Goal: Task Accomplishment & Management: Use online tool/utility

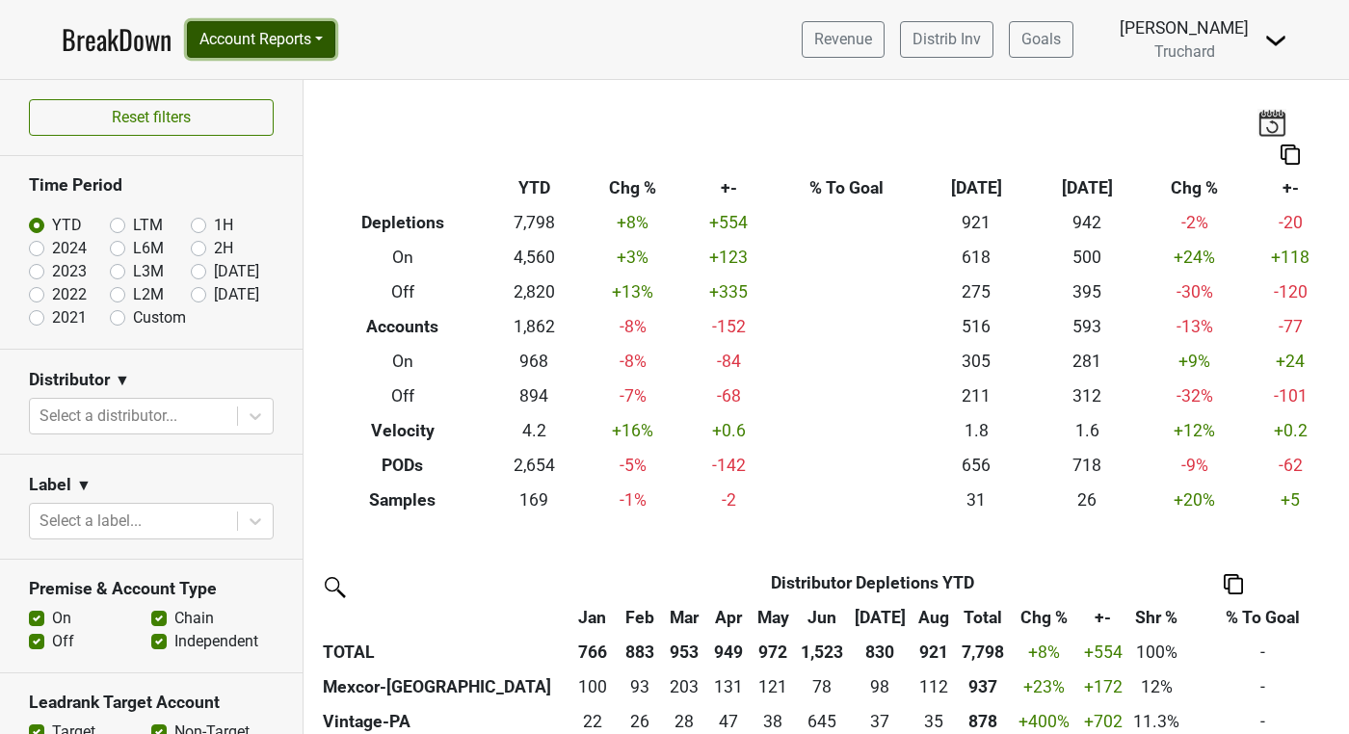
click at [334, 49] on button "Account Reports" at bounding box center [261, 39] width 148 height 37
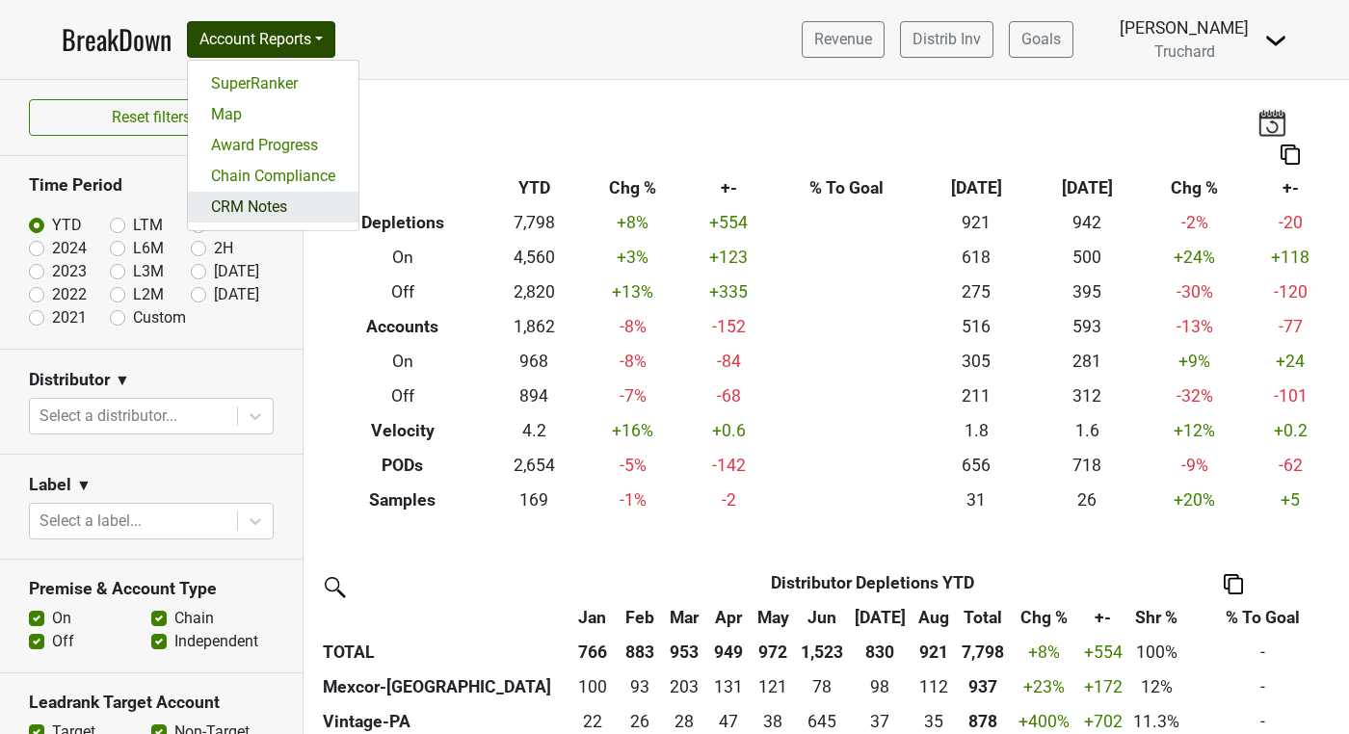
click at [287, 203] on link "CRM Notes" at bounding box center [273, 207] width 171 height 31
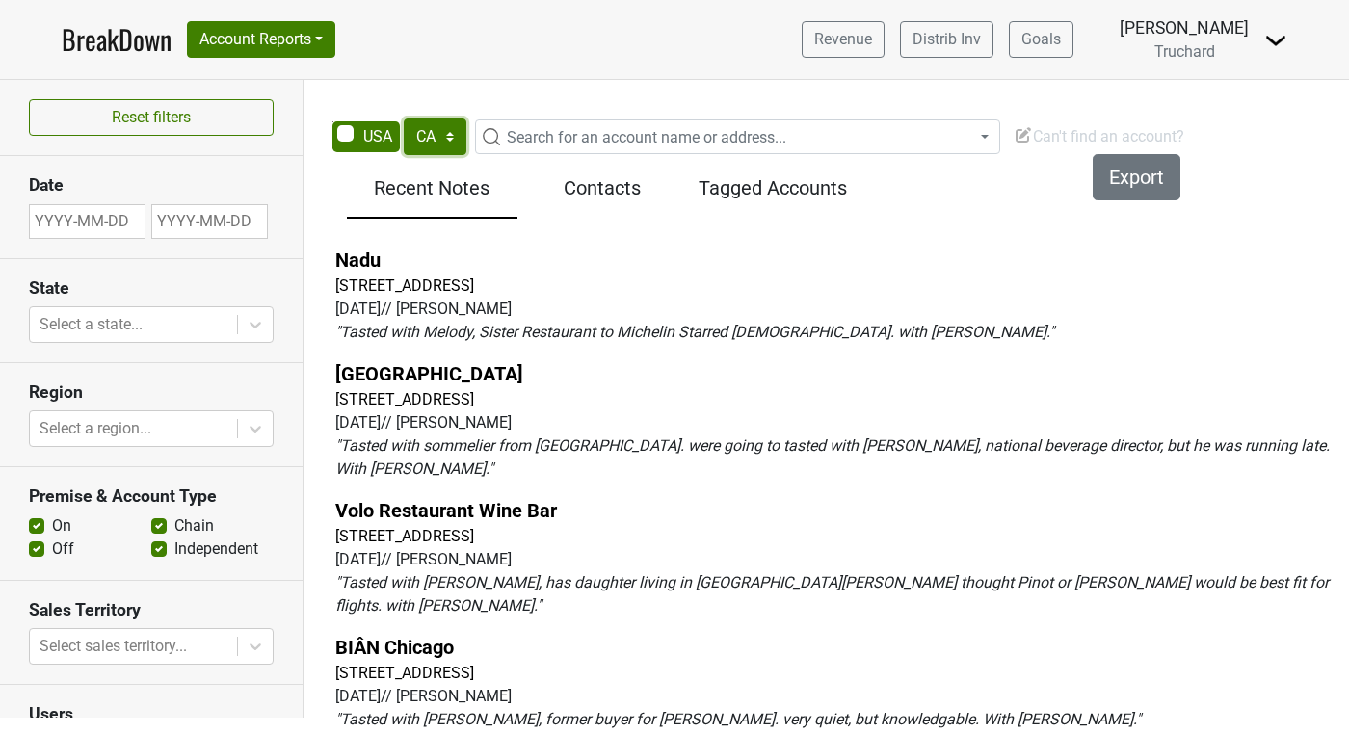
click at [449, 136] on select "AK AL AR AZ CA CO CT DC DE FL GA HI IA ID IL IN KS KY LA MA MD ME MI MN MO MS M…" at bounding box center [435, 137] width 63 height 37
select select "[GEOGRAPHIC_DATA]"
click at [404, 119] on select "AK AL AR AZ CA CO CT DC DE FL GA HI IA ID IL IN KS KY LA MA MD ME MI MN MO MS M…" at bounding box center [435, 137] width 63 height 37
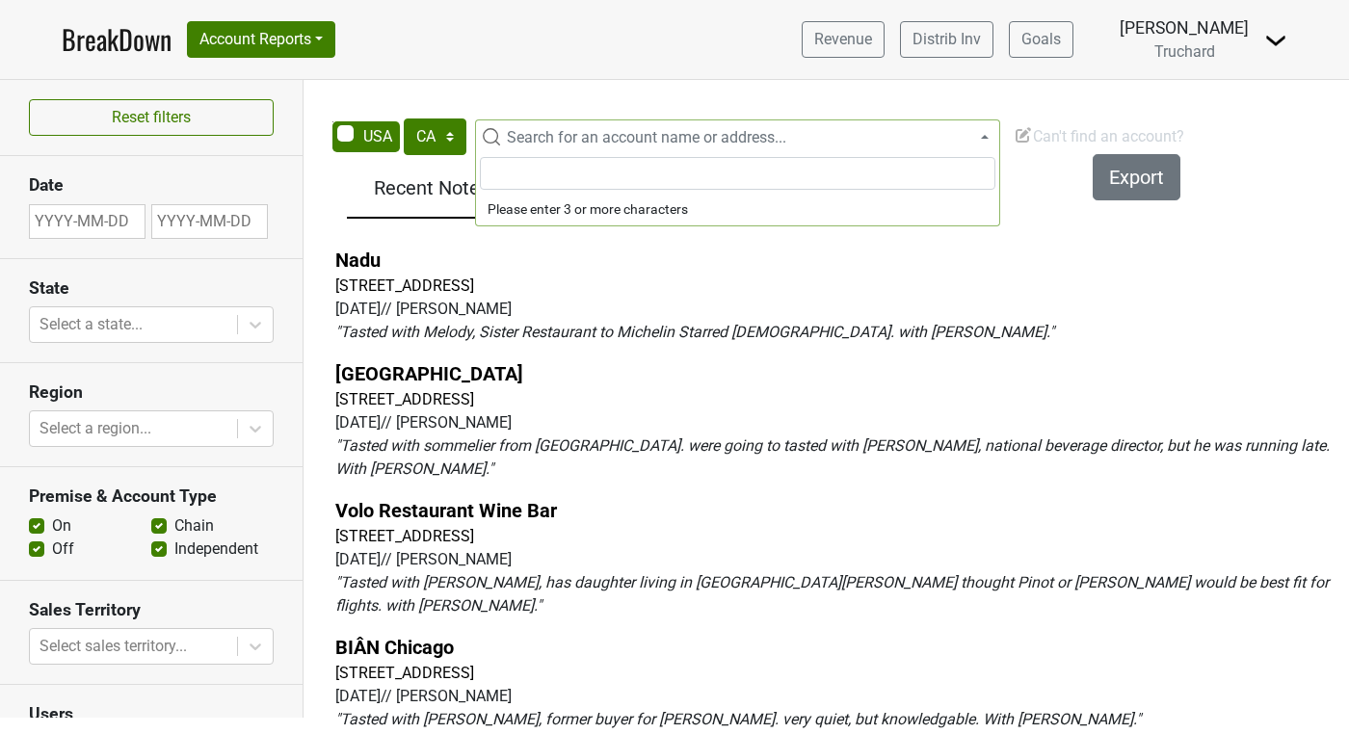
click at [601, 143] on span "Search for an account name or address..." at bounding box center [646, 137] width 279 height 18
type input "x"
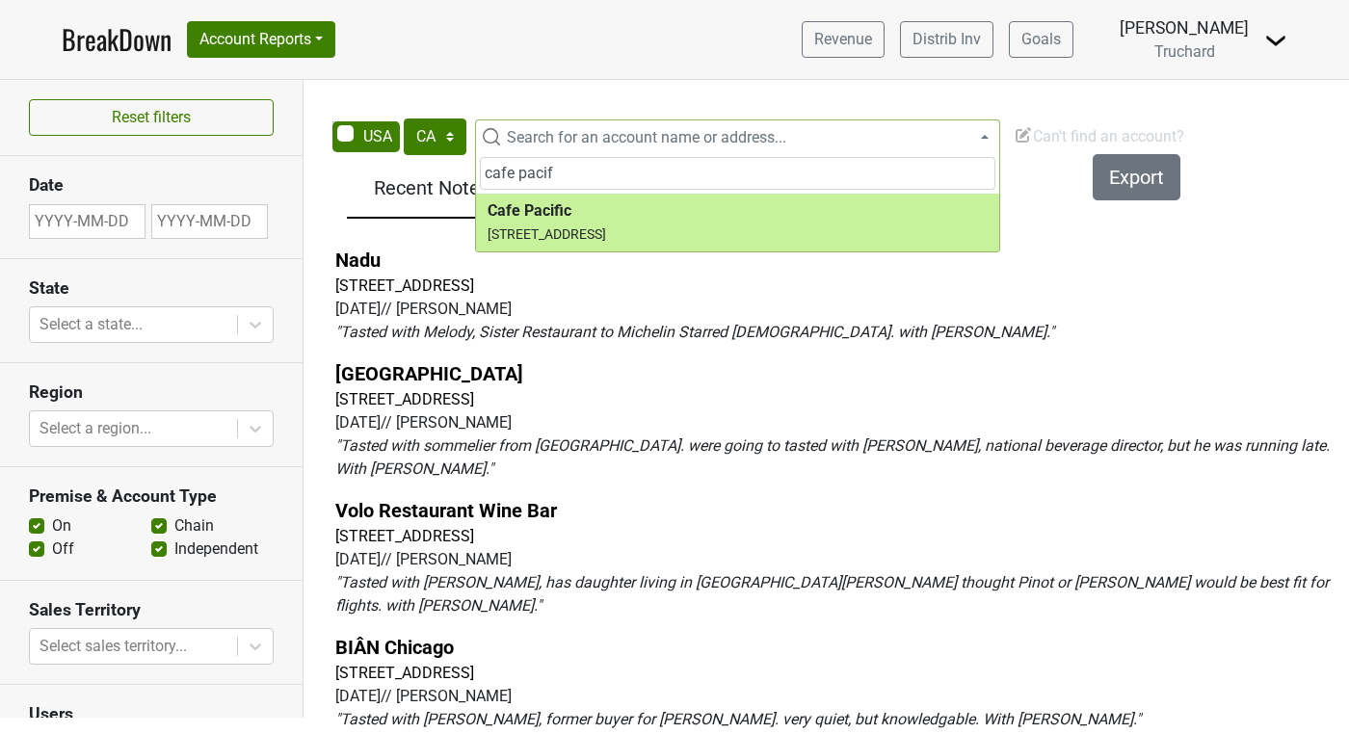
type input "cafe pacif"
select select "7779"
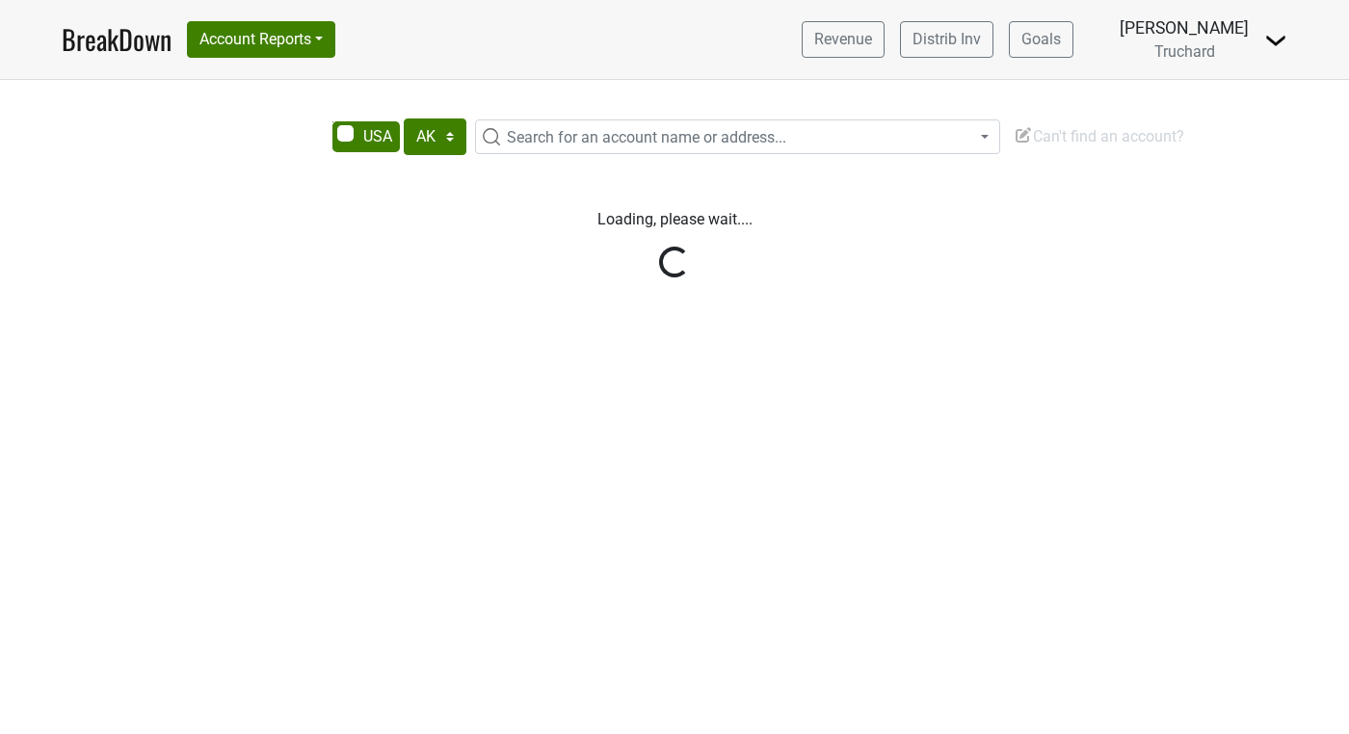
select select "[GEOGRAPHIC_DATA]"
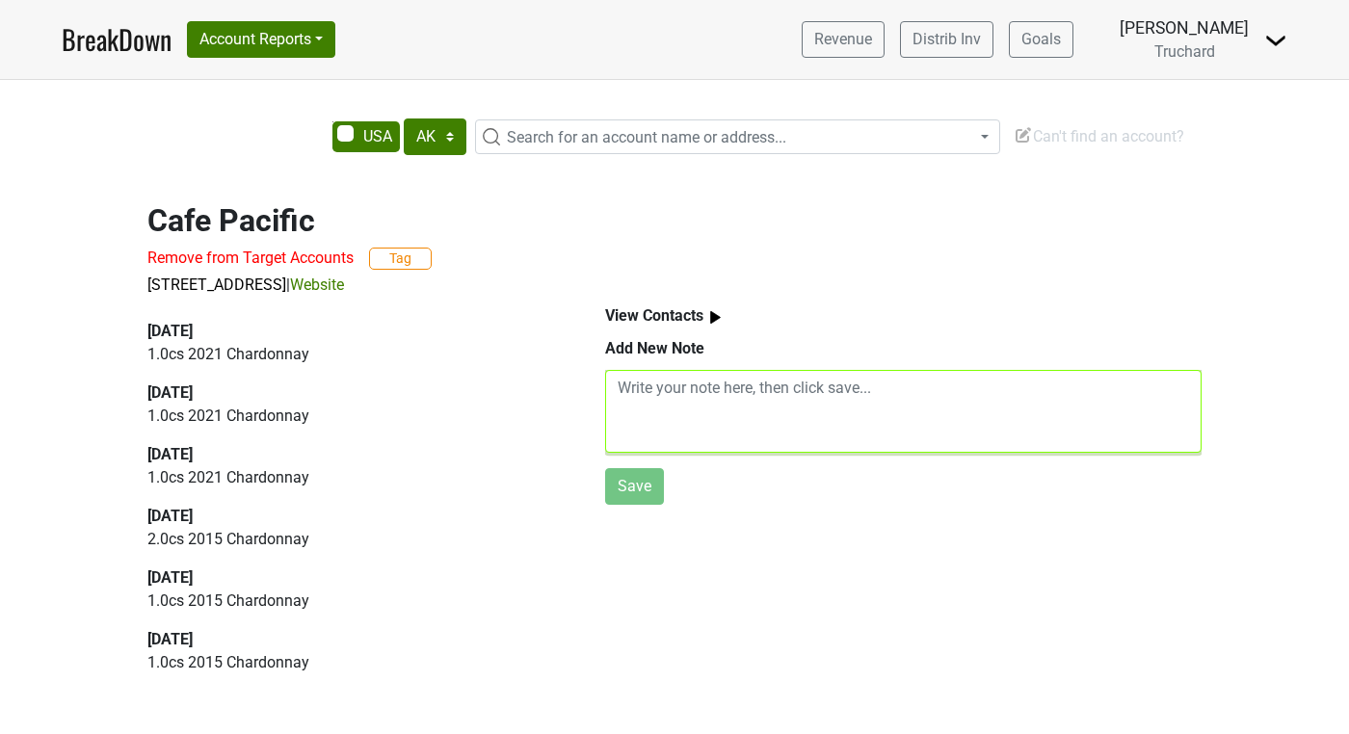
click at [659, 391] on textarea at bounding box center [903, 411] width 596 height 83
paste textarea "[EMAIL_ADDRESS][DOMAIN_NAME] <[EMAIL_ADDRESS][DOMAIN_NAME]>"
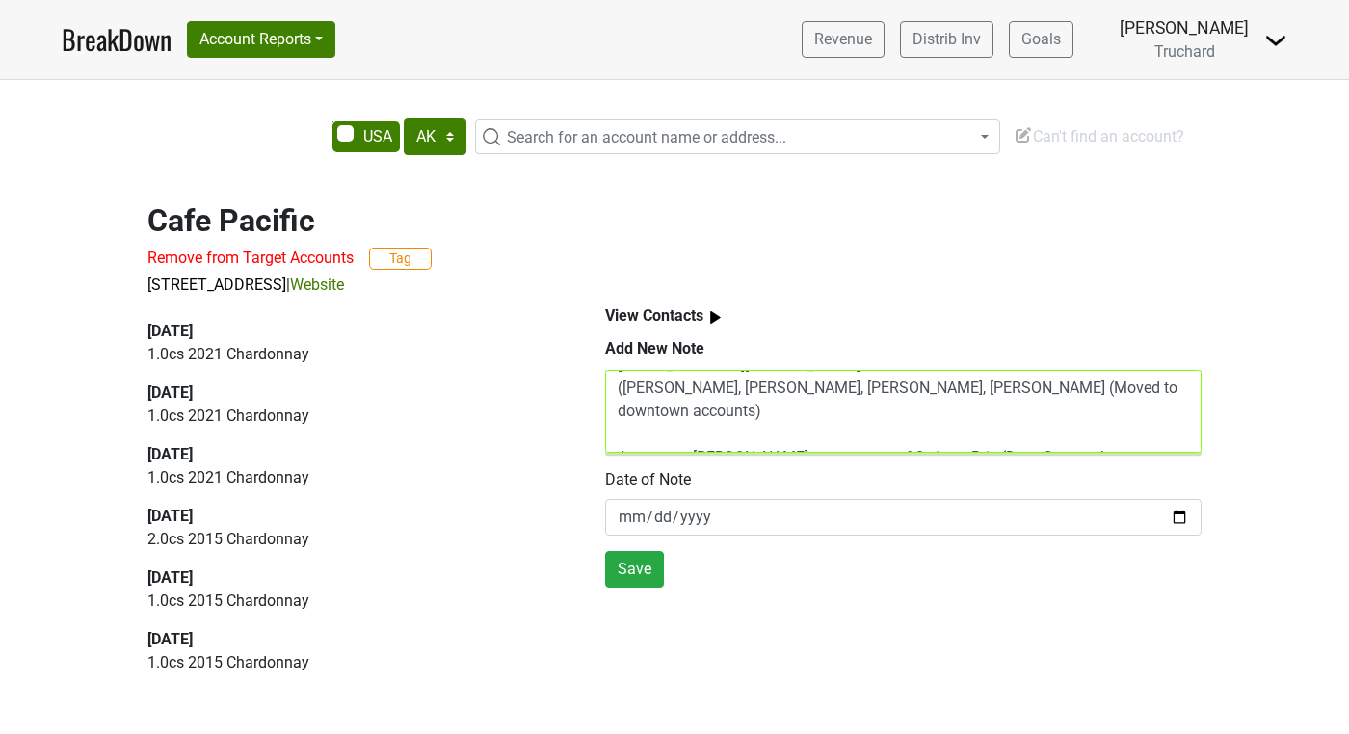
scroll to position [39, 0]
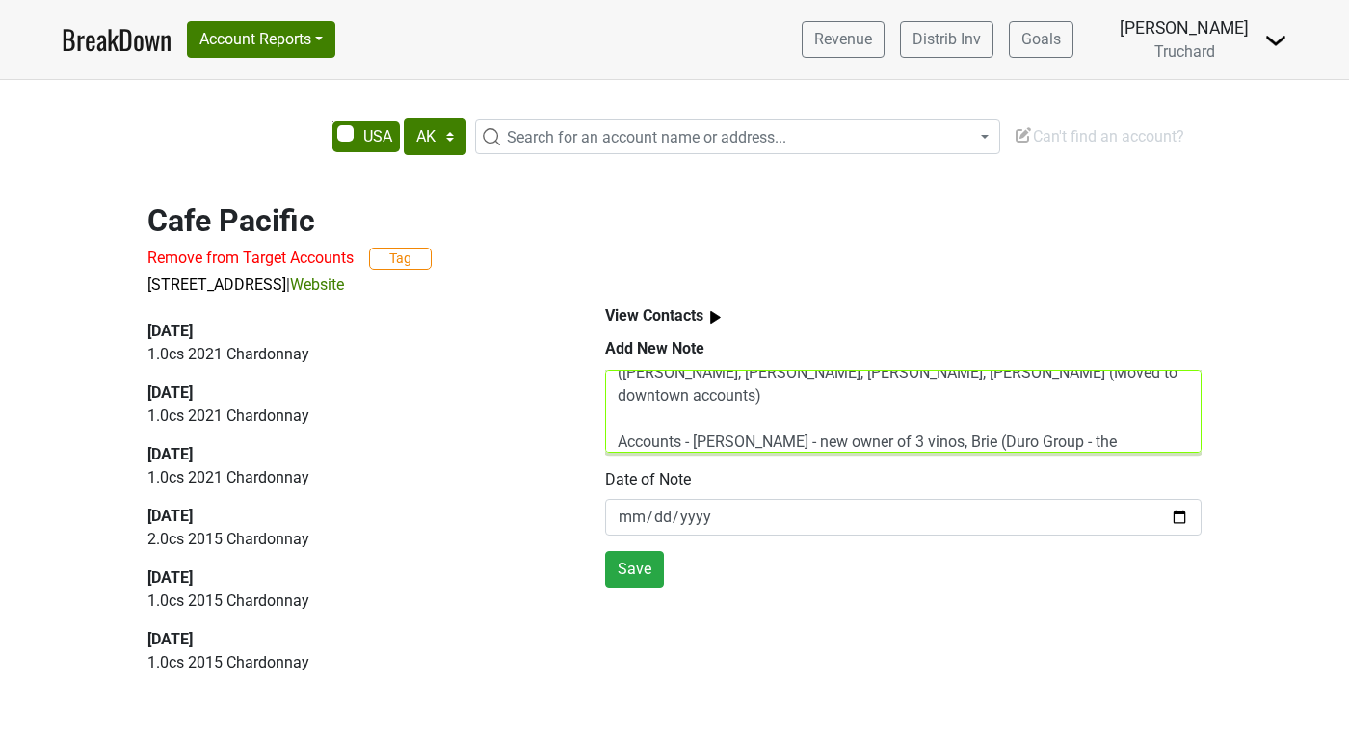
click at [1014, 376] on textarea "[EMAIL_ADDRESS][DOMAIN_NAME] Deeder - did trade lunch with Mexcore Team ([PERSO…" at bounding box center [903, 411] width 596 height 83
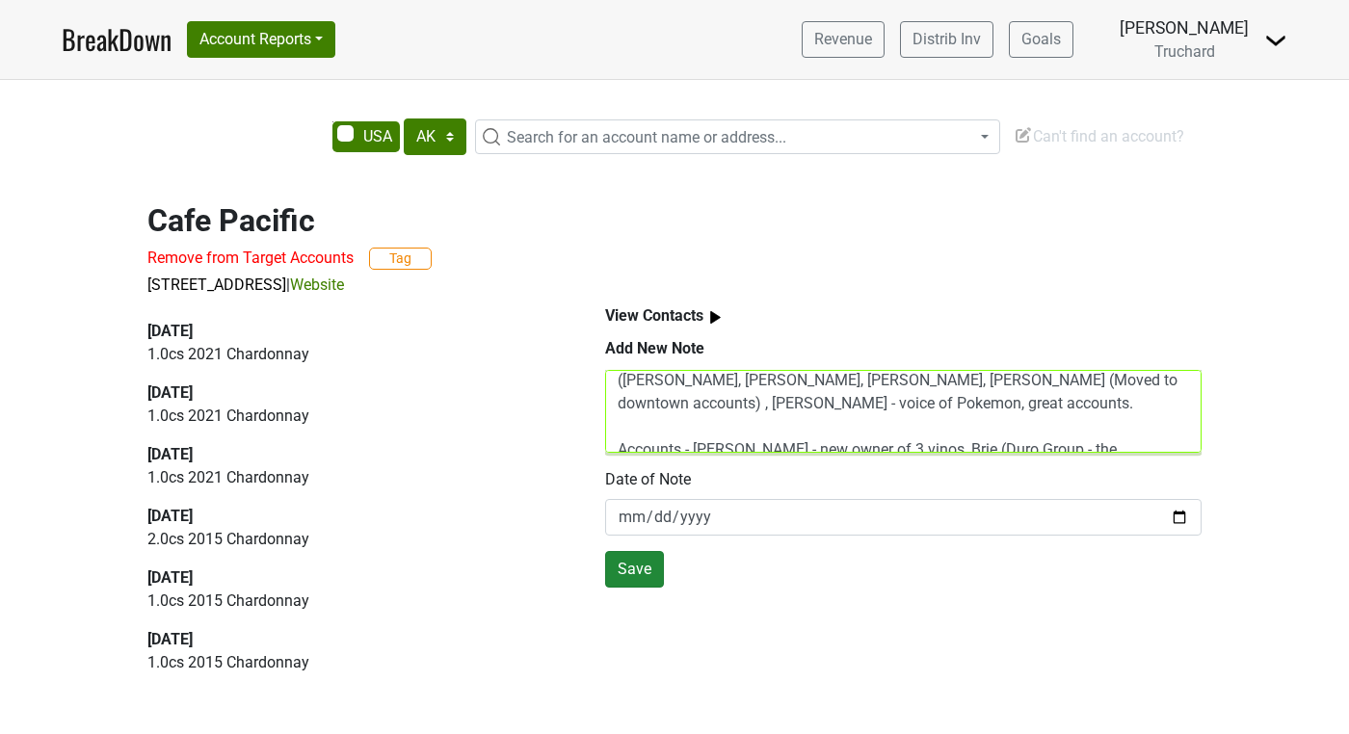
type textarea "[EMAIL_ADDRESS][DOMAIN_NAME] Deeder - did trade lunch with Mexcore Team ([PERSO…"
click at [635, 574] on button "Save" at bounding box center [634, 569] width 59 height 37
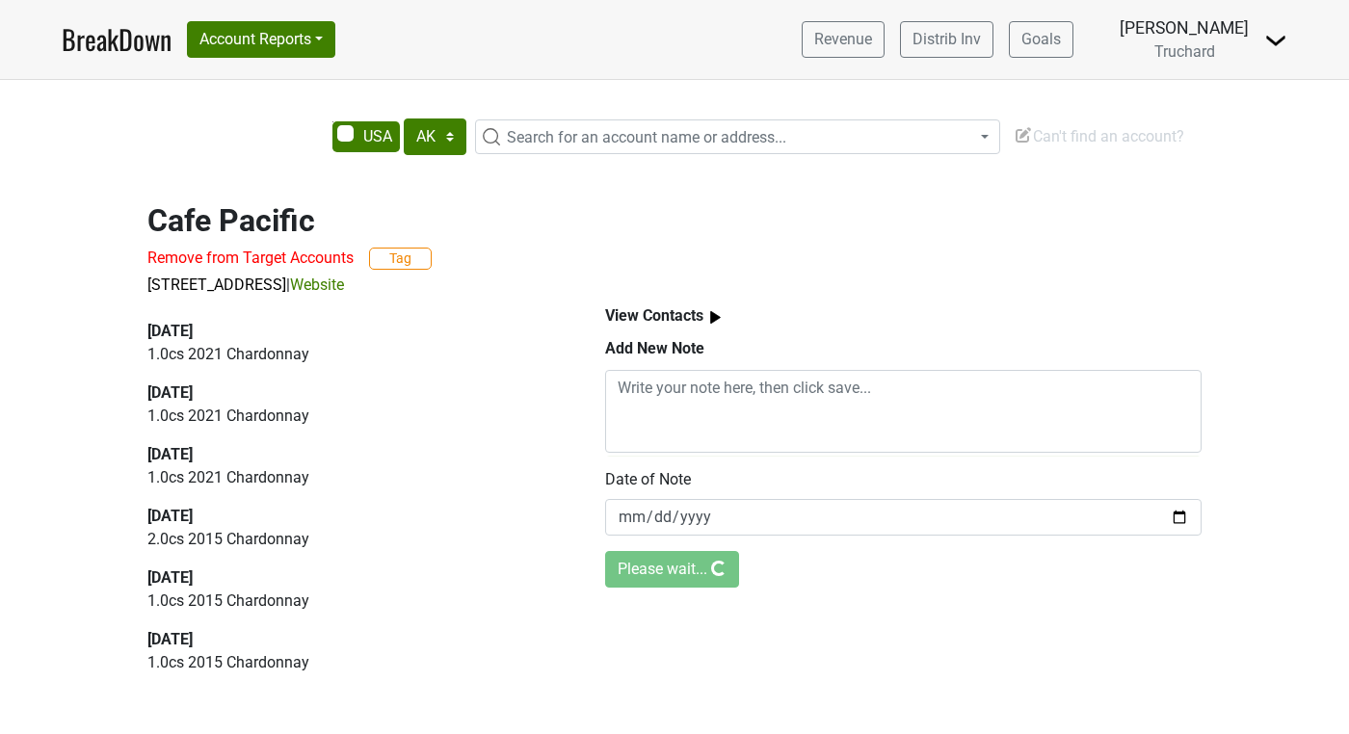
scroll to position [0, 0]
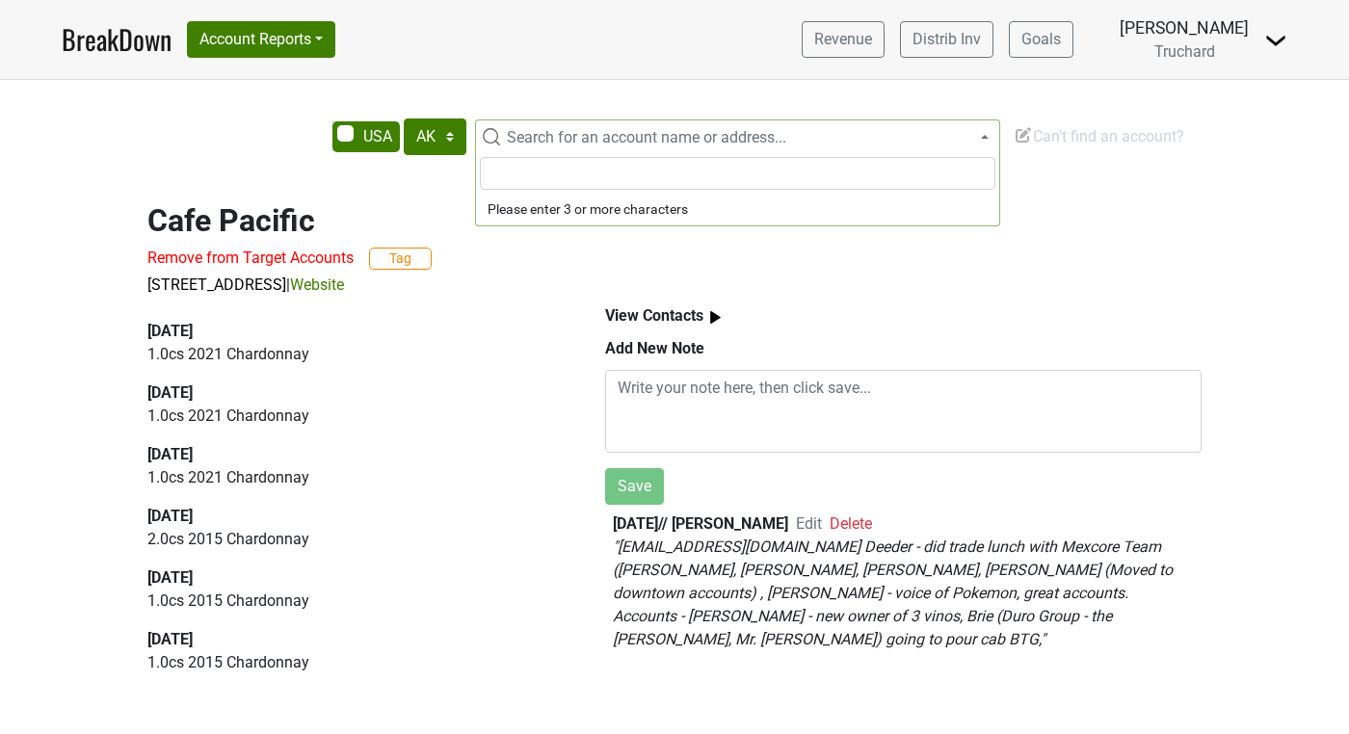
click at [554, 134] on span "Search for an account name or address..." at bounding box center [646, 137] width 279 height 18
click at [570, 170] on input "duro group" at bounding box center [737, 173] width 515 height 33
type input "T"
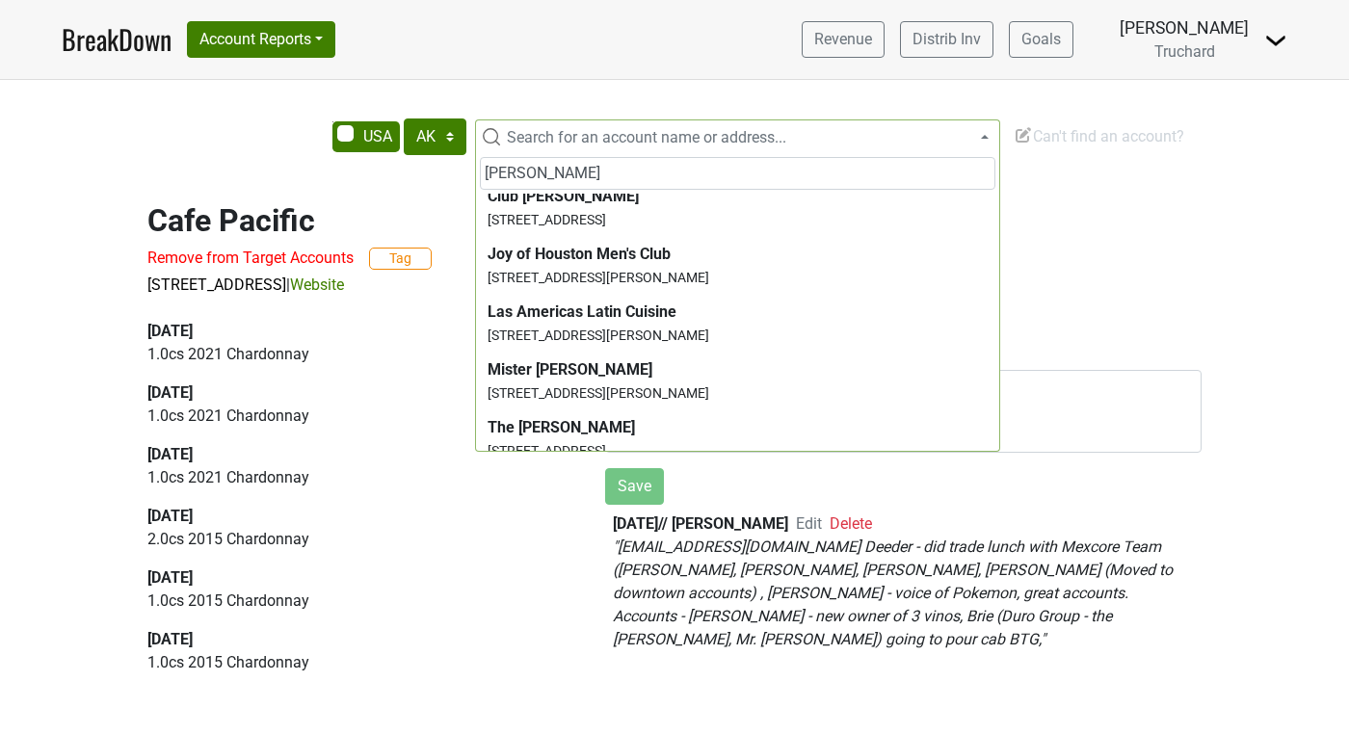
scroll to position [263, 0]
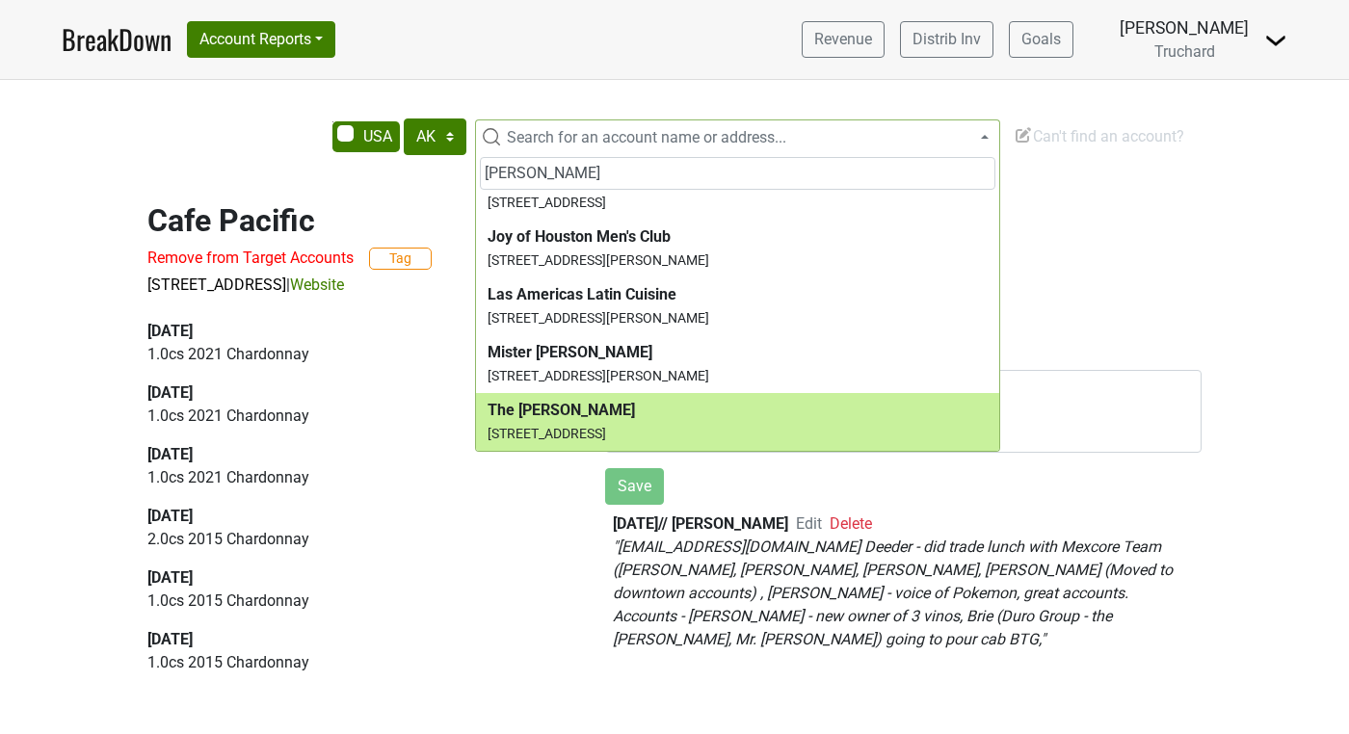
type input "charles"
select select "7799"
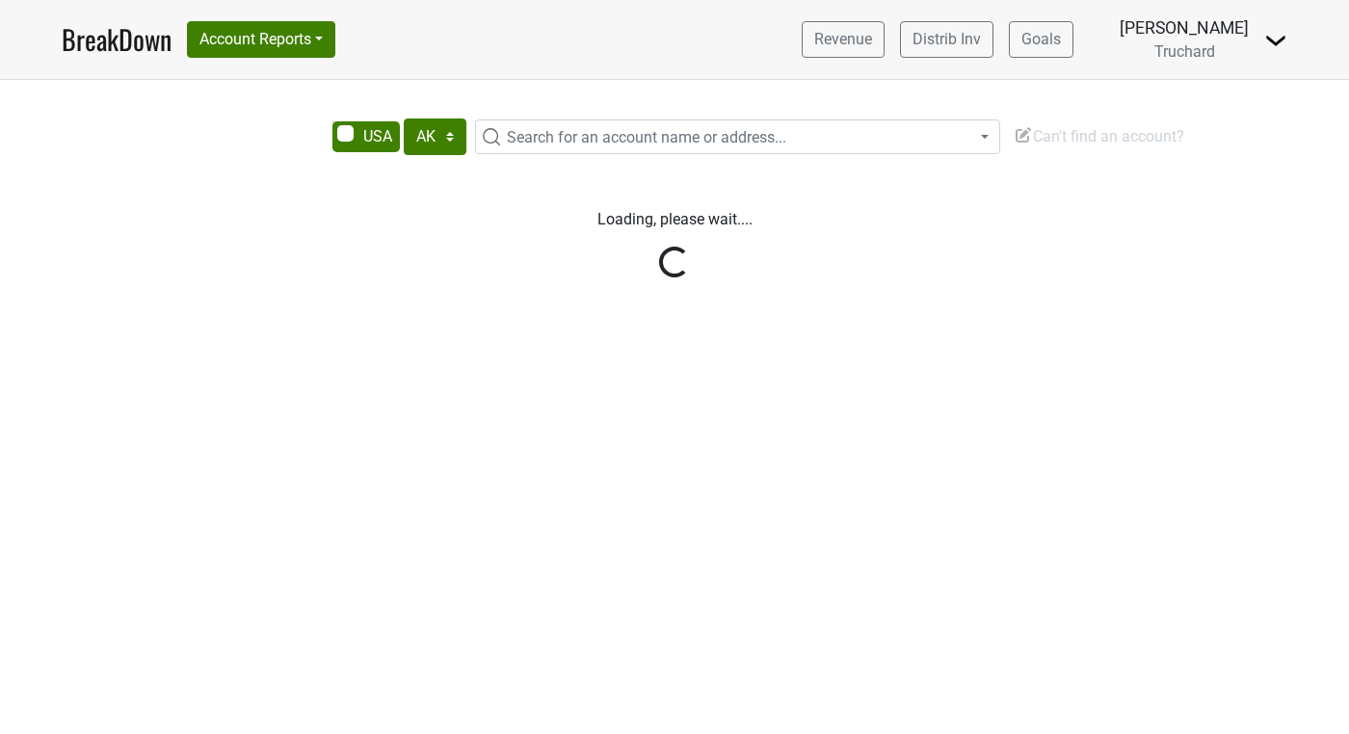
select select "[GEOGRAPHIC_DATA]"
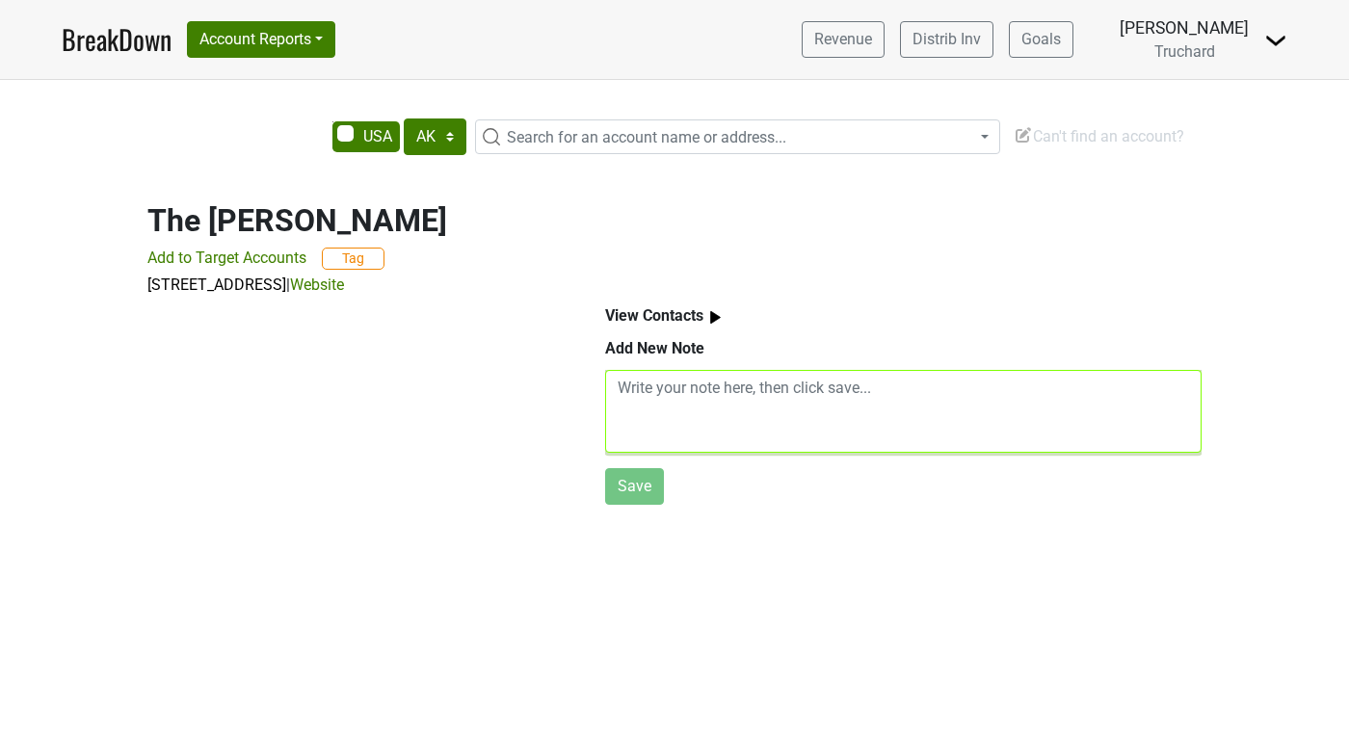
click at [657, 398] on textarea at bounding box center [903, 411] width 596 height 83
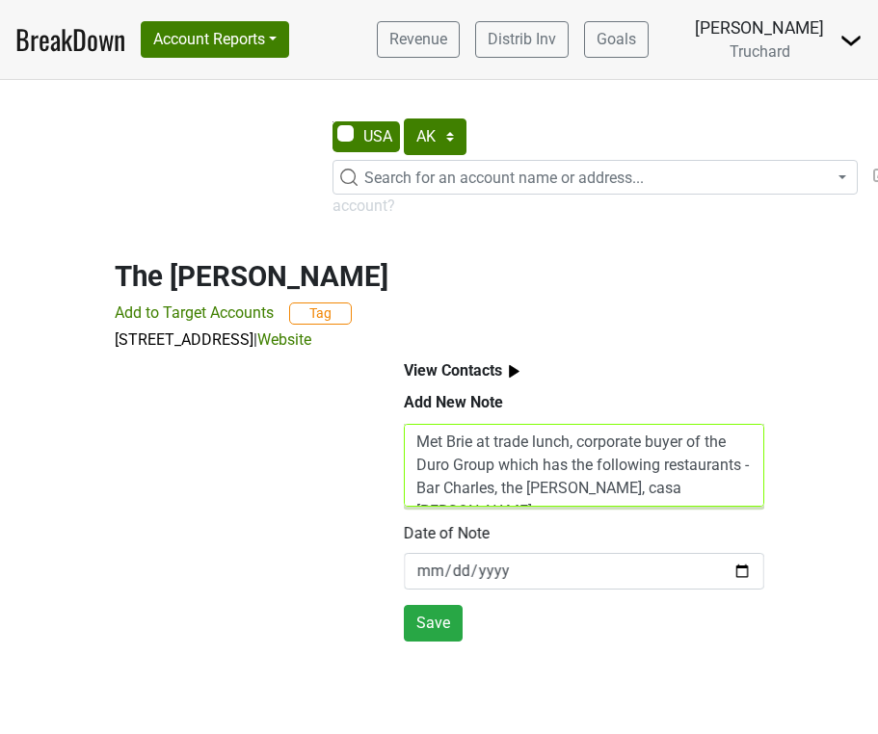
scroll to position [14, 0]
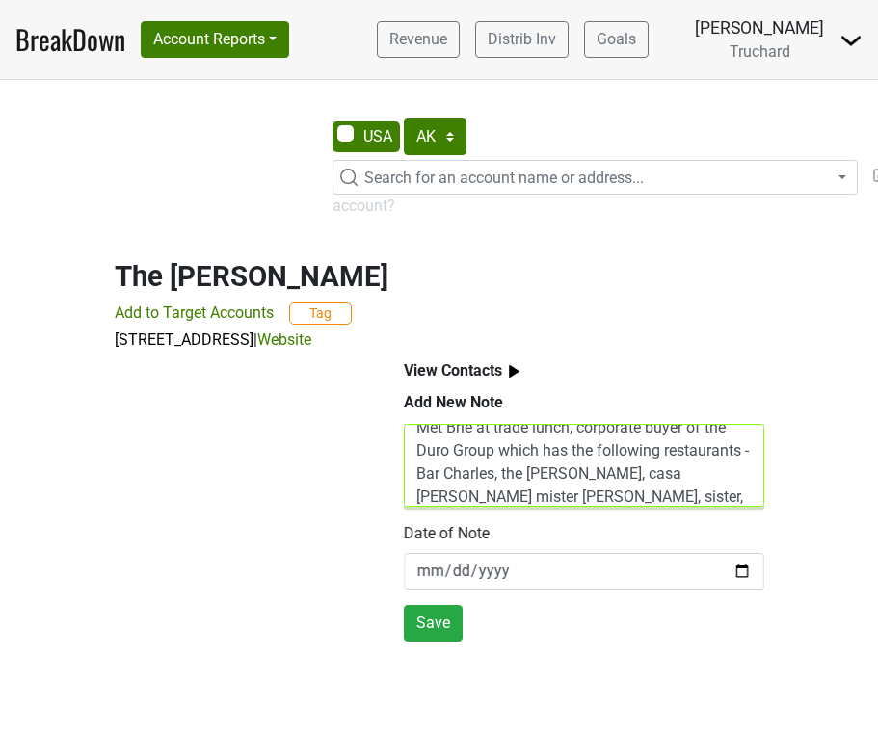
click at [674, 477] on textarea "Met Brie at trade lunch, corporate buyer of the Duro Group which has the follow…" at bounding box center [584, 465] width 360 height 83
click at [659, 501] on textarea "Met Brie at trade lunch, corporate buyer of the Duro Group which has the follow…" at bounding box center [584, 465] width 360 height 83
type textarea "Met Brie at trade lunch, corporate buyer of the Duro Group which has the follow…"
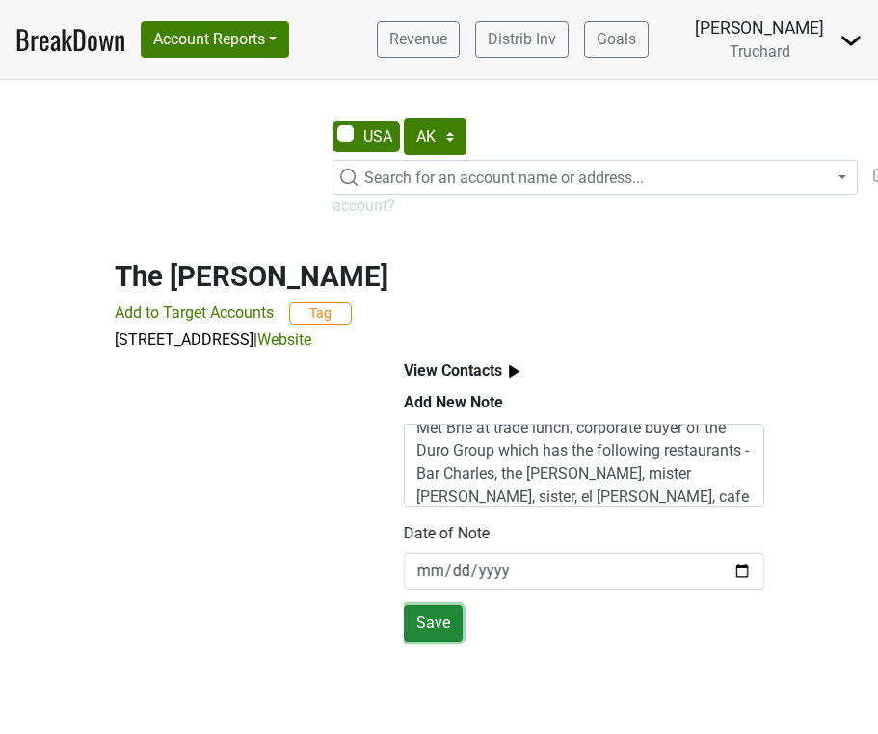
click at [429, 619] on button "Save" at bounding box center [433, 623] width 59 height 37
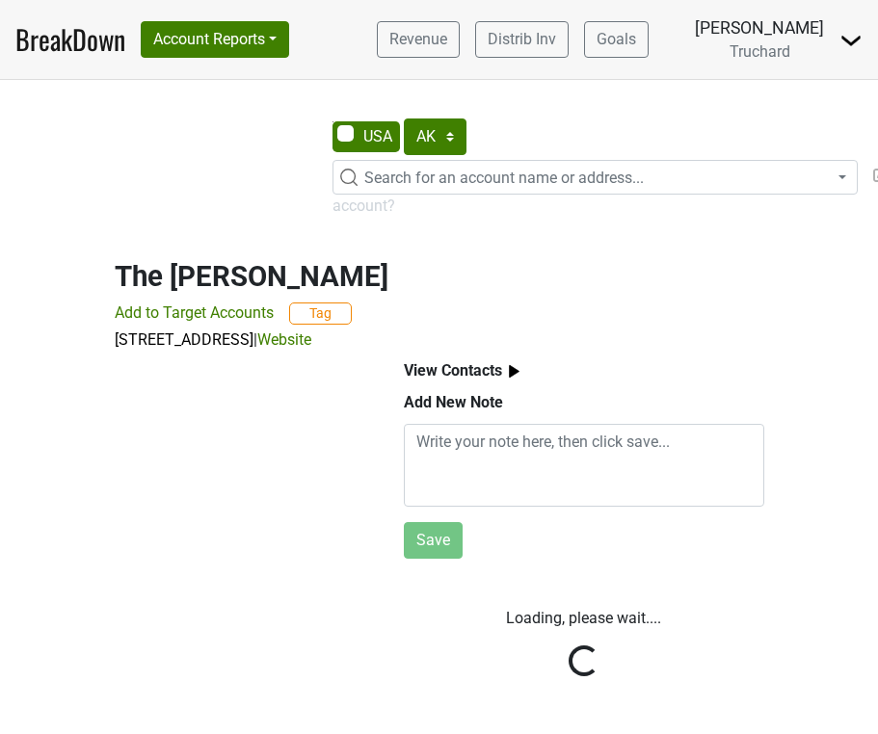
scroll to position [0, 0]
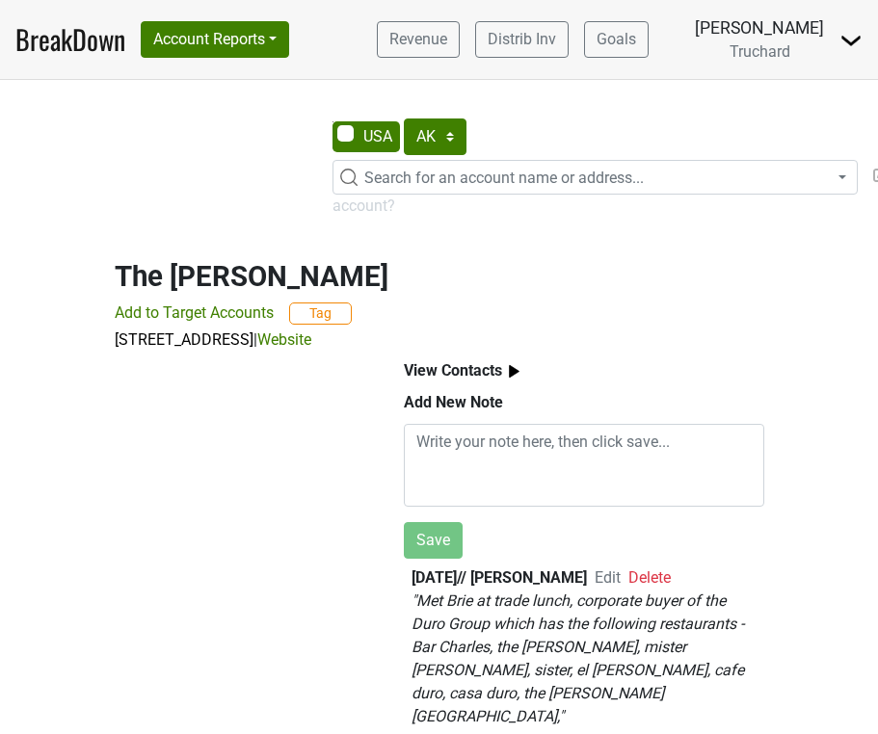
click at [330, 325] on div "The Charles Add to Target Accounts Tag 1632 Market Ctr Blvd, Dallas, TX 75207 |…" at bounding box center [439, 295] width 694 height 116
click at [242, 45] on button "Account Reports" at bounding box center [215, 39] width 148 height 37
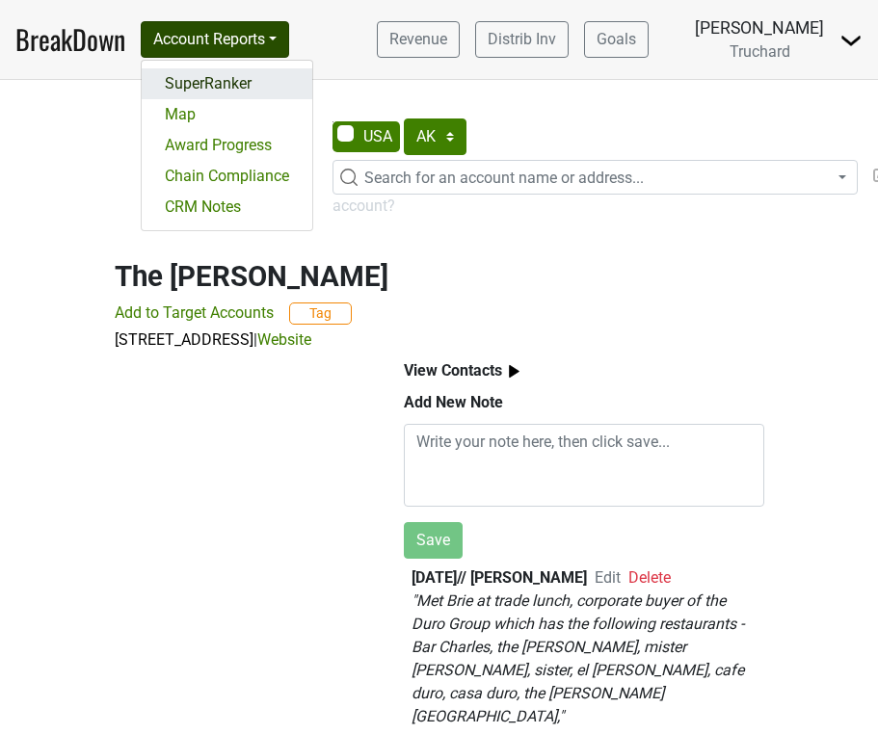
click at [222, 83] on link "SuperRanker" at bounding box center [227, 83] width 171 height 31
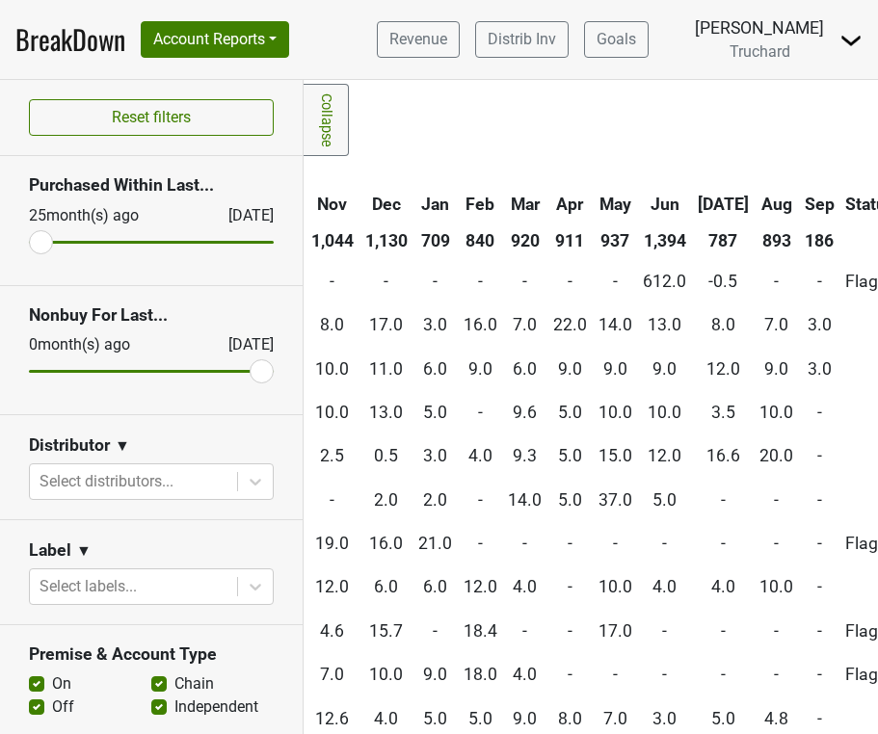
scroll to position [0, 1072]
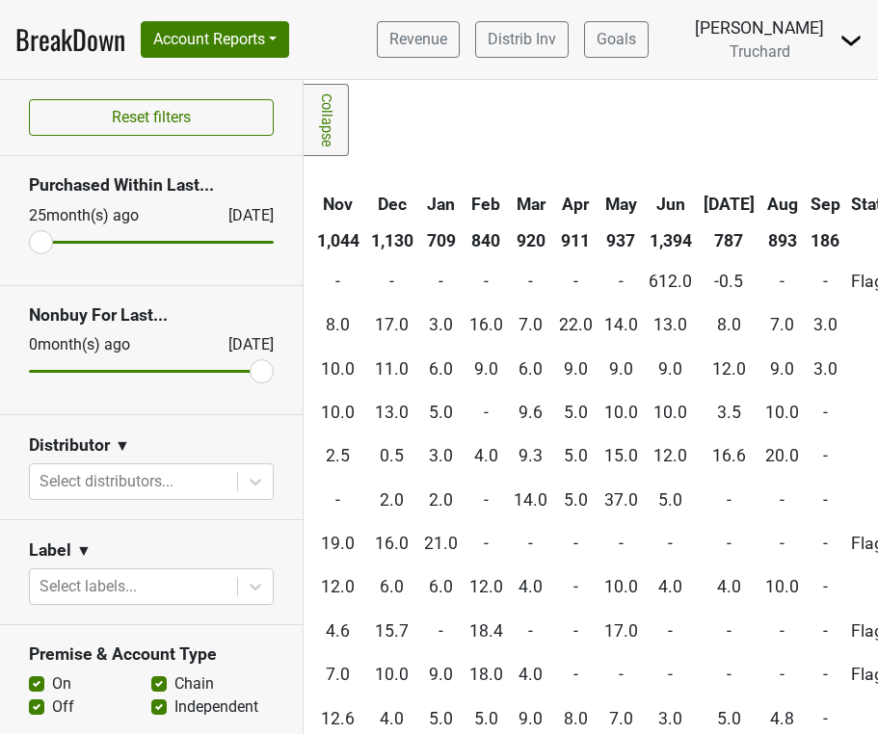
click at [805, 199] on th "Sep" at bounding box center [825, 204] width 40 height 35
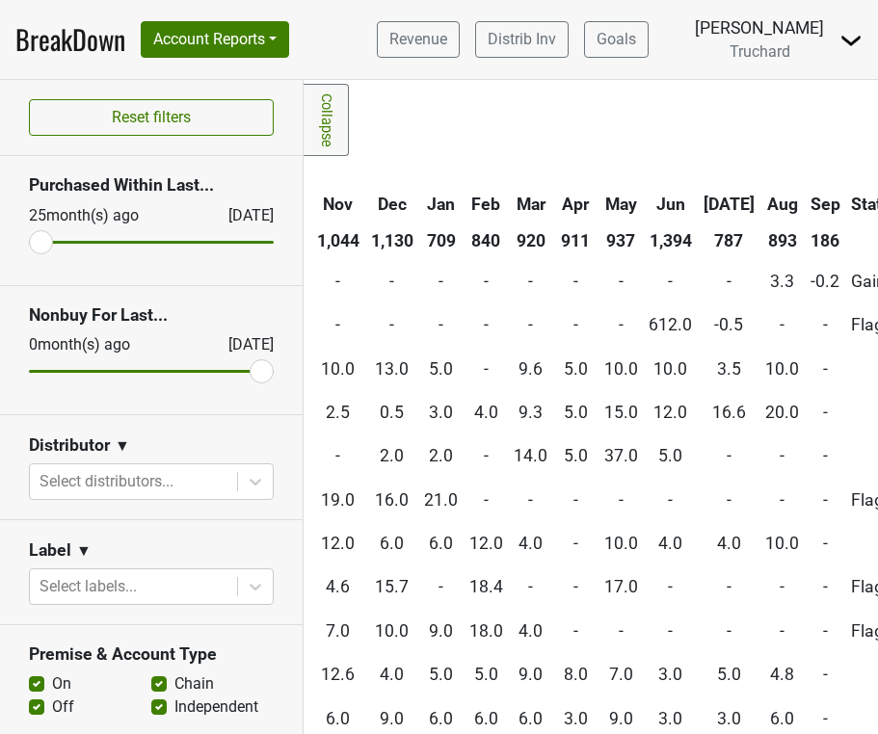
click at [805, 199] on th "Sep" at bounding box center [825, 204] width 40 height 35
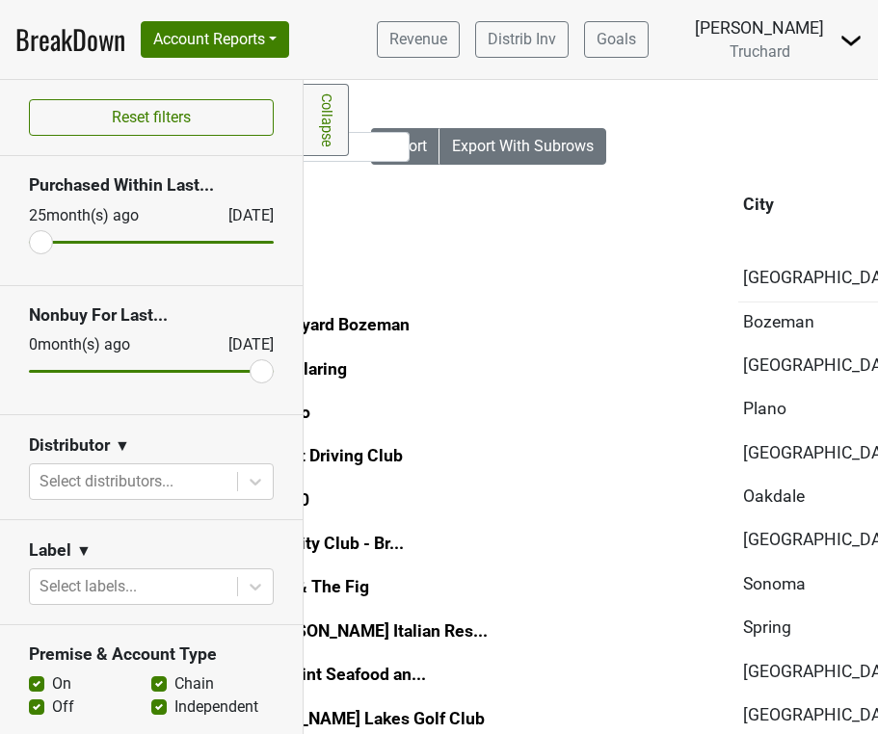
scroll to position [0, 184]
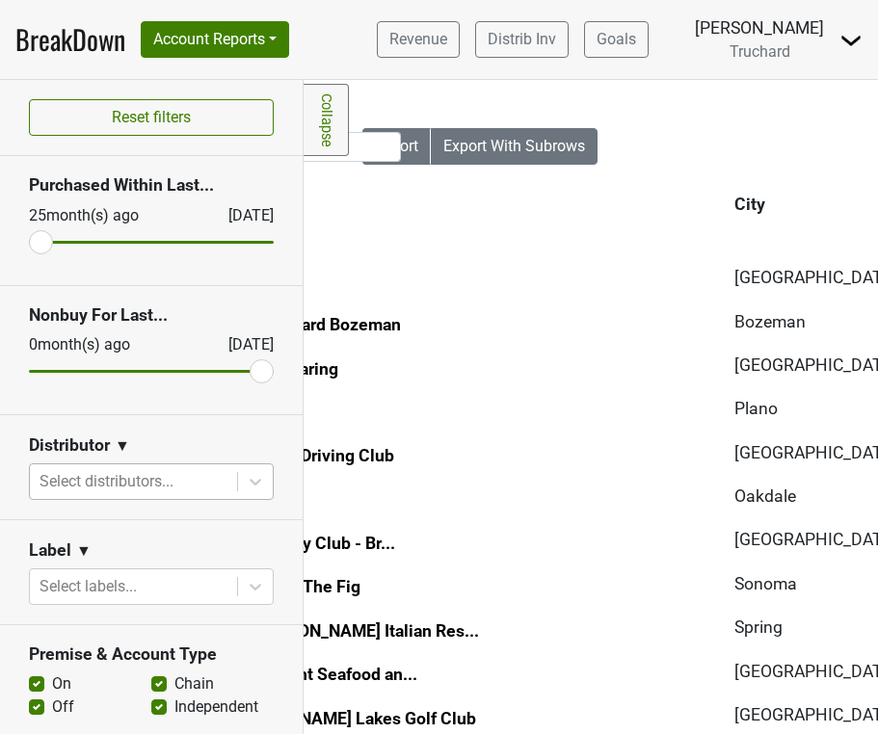
click at [132, 485] on div at bounding box center [134, 481] width 188 height 27
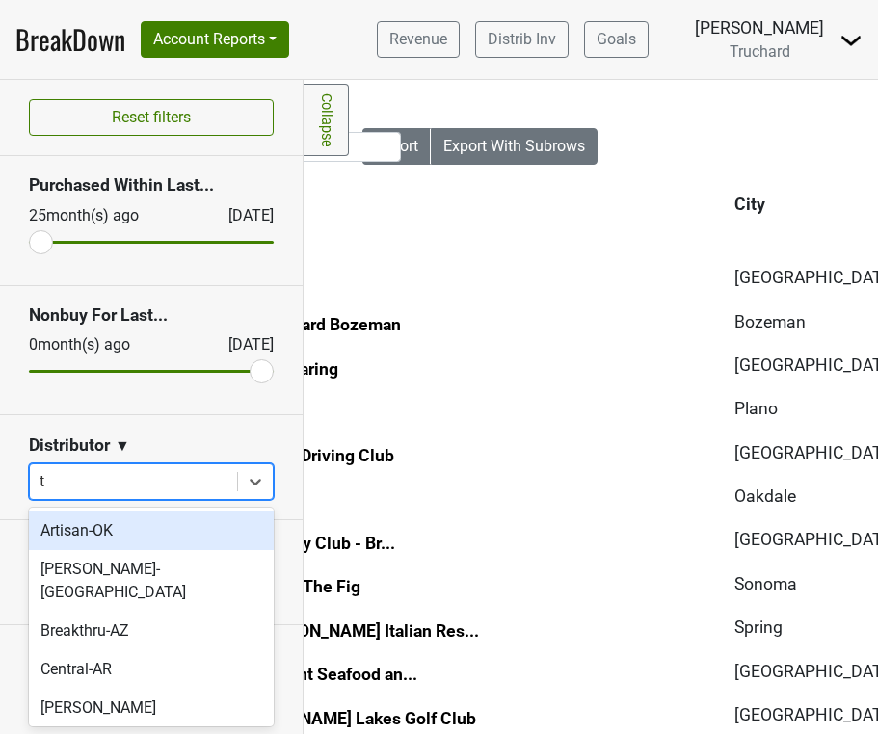
type input "tx"
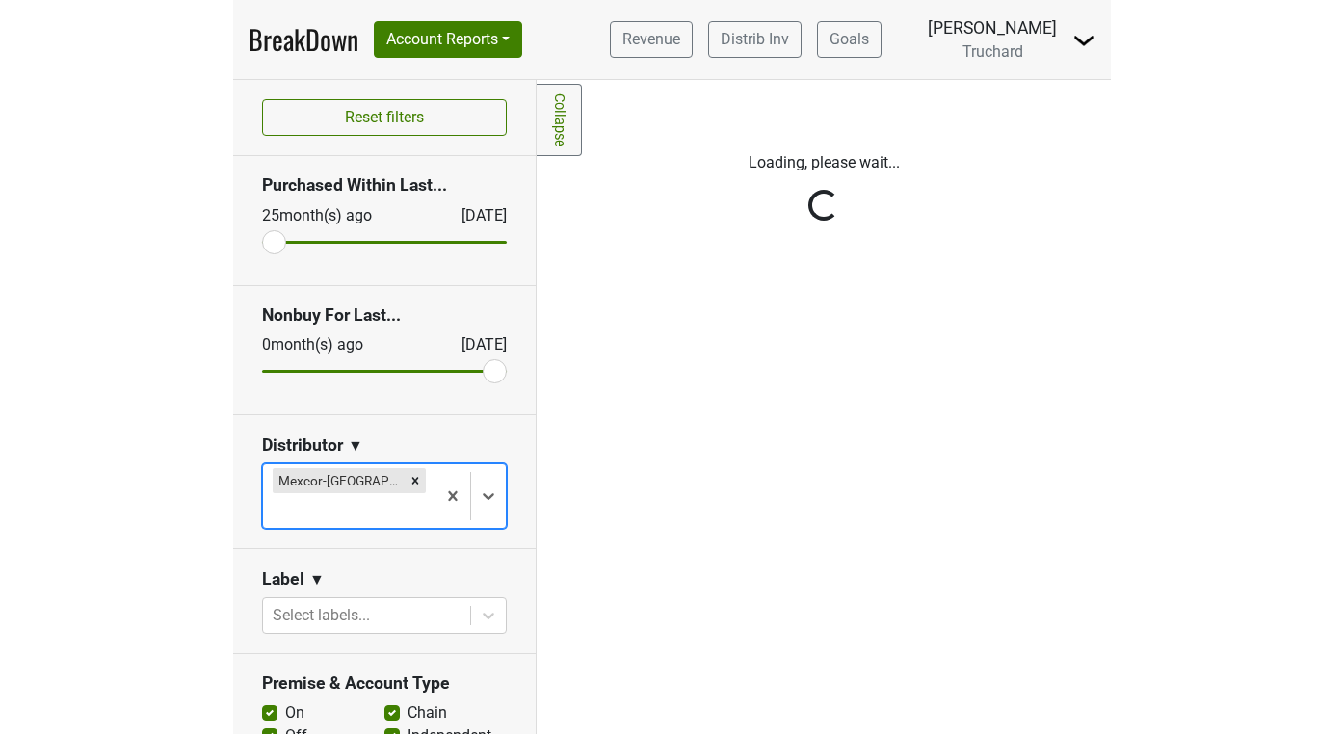
scroll to position [0, 0]
